Goal: Task Accomplishment & Management: Manage account settings

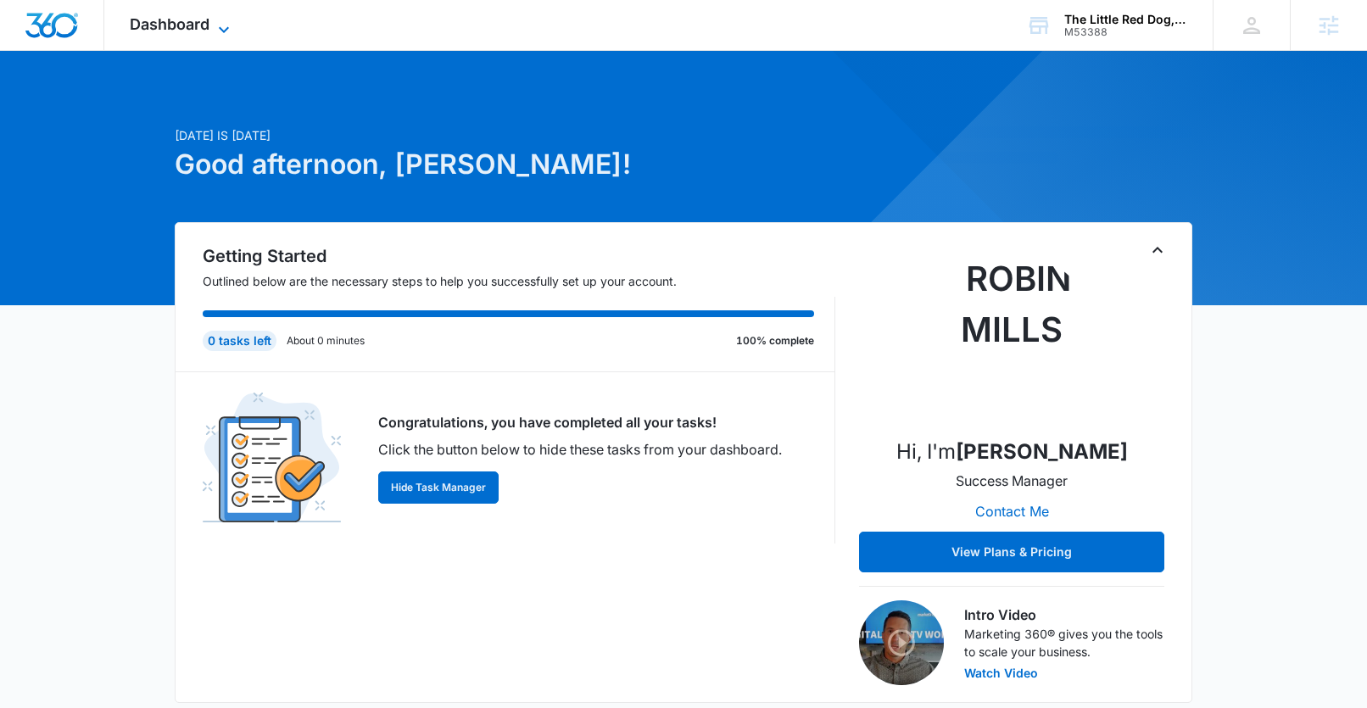
click at [183, 17] on span "Dashboard" at bounding box center [170, 24] width 80 height 18
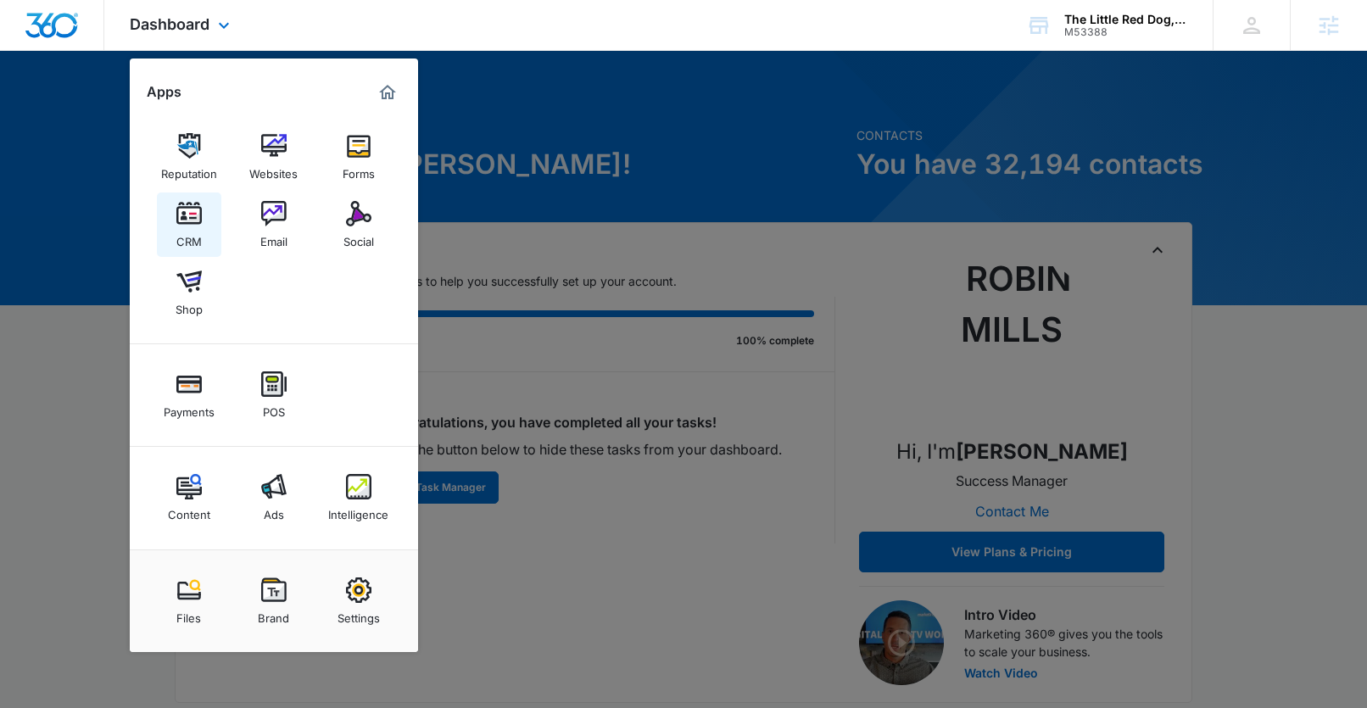
click at [191, 230] on div "CRM" at bounding box center [188, 237] width 25 height 22
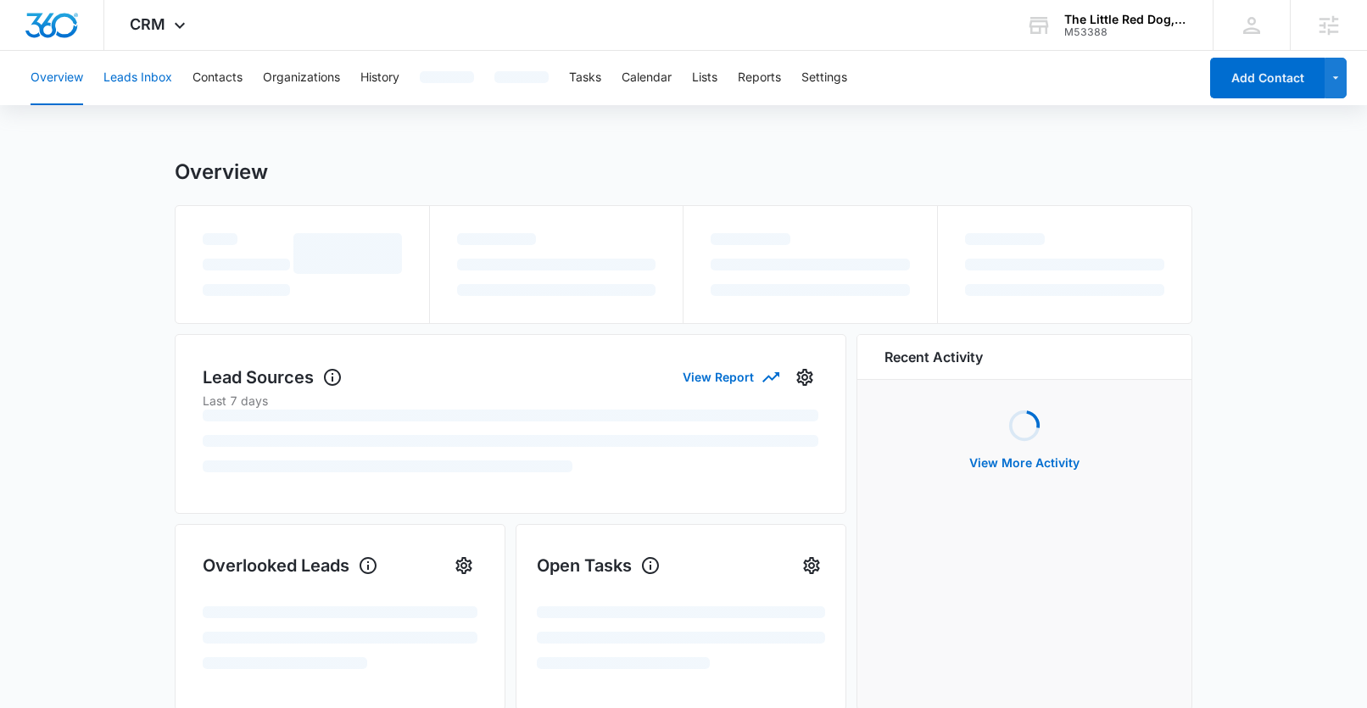
click at [146, 75] on button "Leads Inbox" at bounding box center [137, 78] width 69 height 54
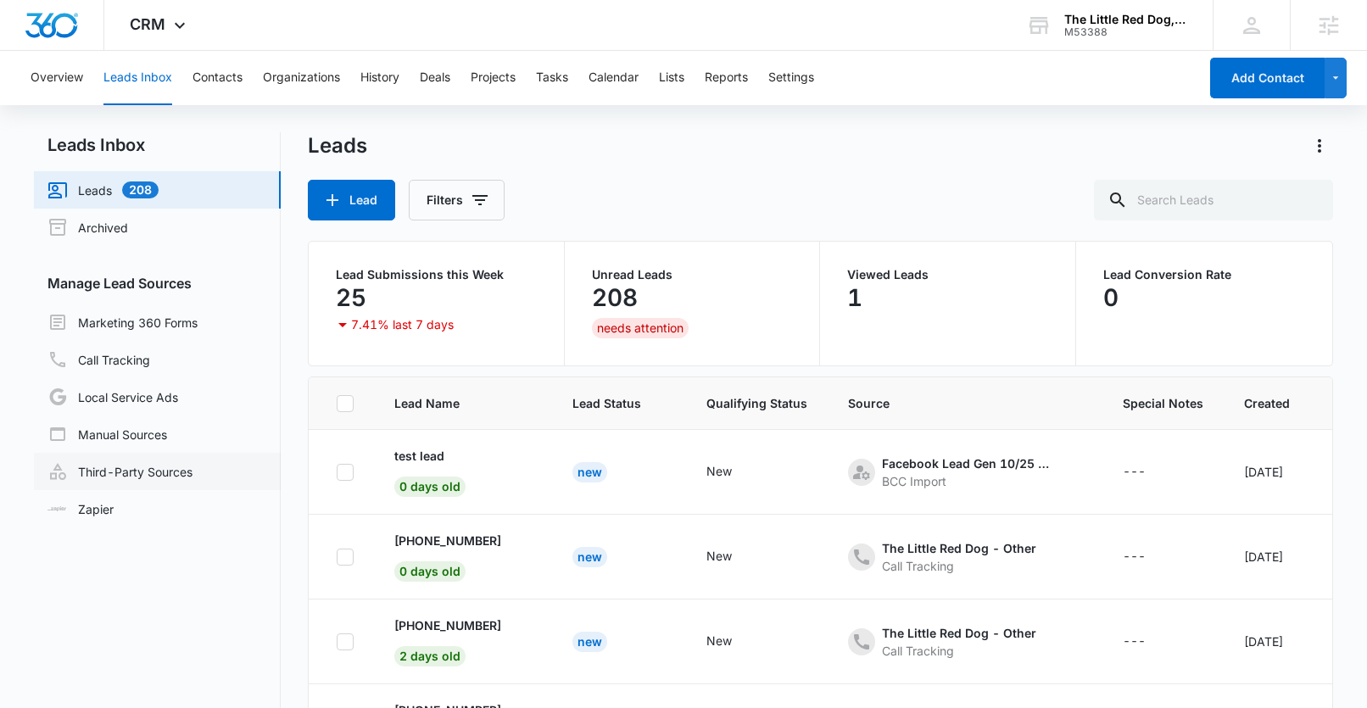
click at [132, 469] on link "Third-Party Sources" at bounding box center [119, 471] width 145 height 20
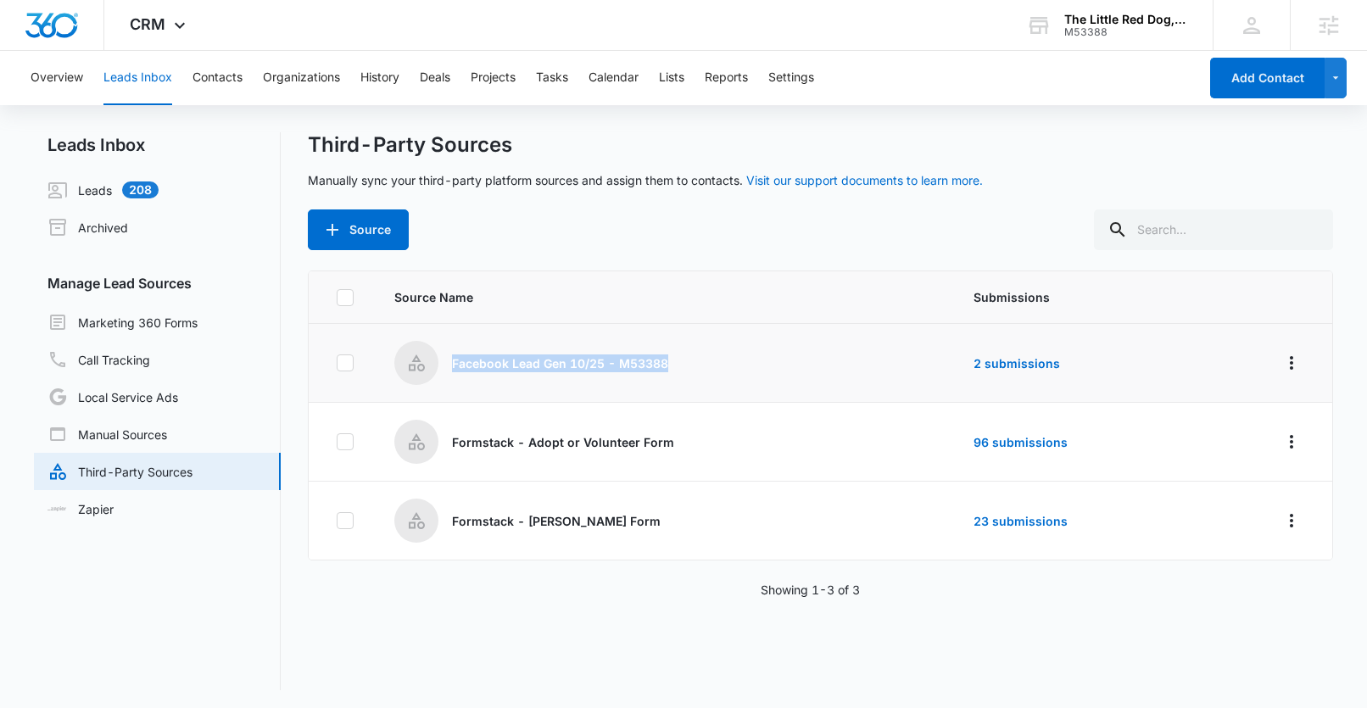
drag, startPoint x: 718, startPoint y: 356, endPoint x: 450, endPoint y: 370, distance: 268.3
click at [450, 370] on div "Facebook Lead Gen 10/25 - M53388" at bounding box center [663, 363] width 538 height 44
copy p "Facebook Lead Gen 10/25 - M53388"
